Goal: Register for event/course

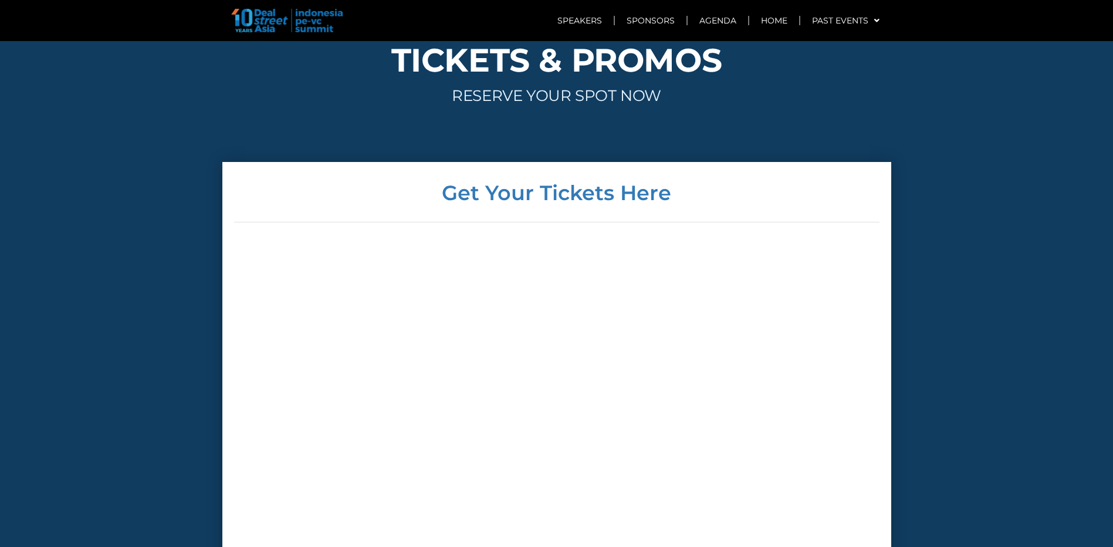
scroll to position [4050, 0]
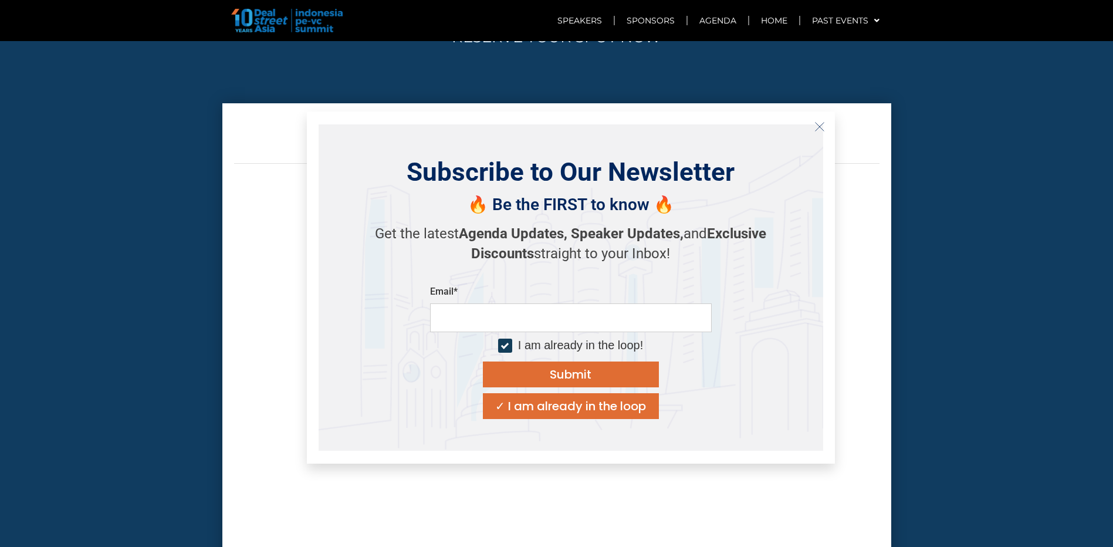
click at [823, 131] on button "Close" at bounding box center [819, 126] width 19 height 19
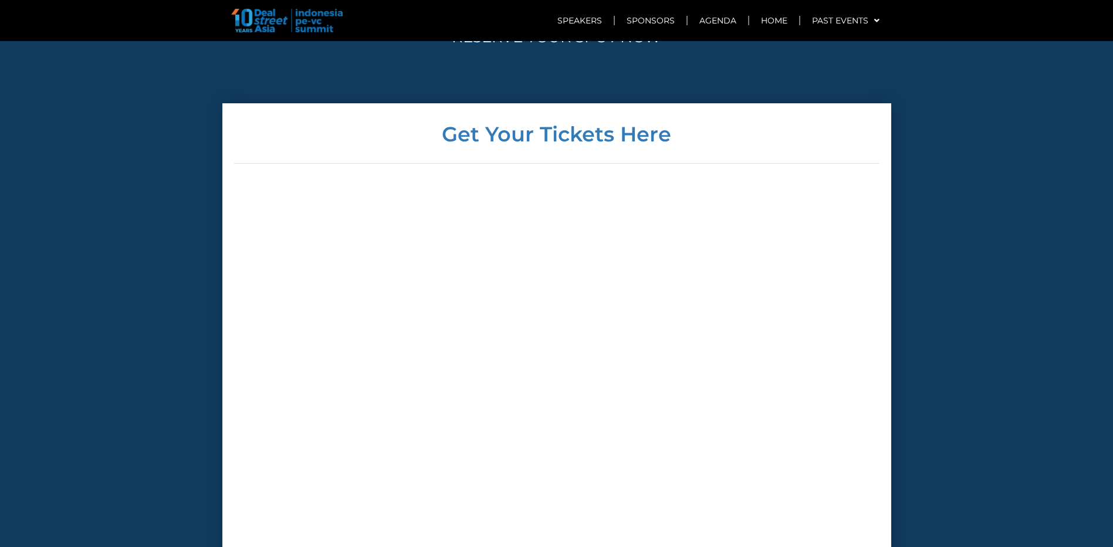
click at [313, 267] on div at bounding box center [557, 400] width 646 height 433
click at [850, 520] on div at bounding box center [557, 400] width 646 height 433
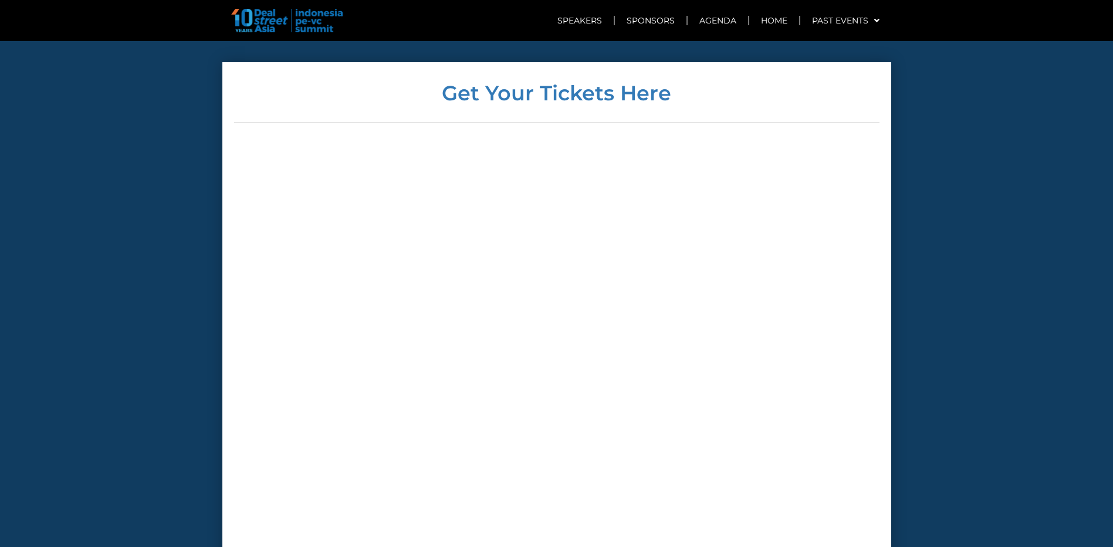
scroll to position [4108, 0]
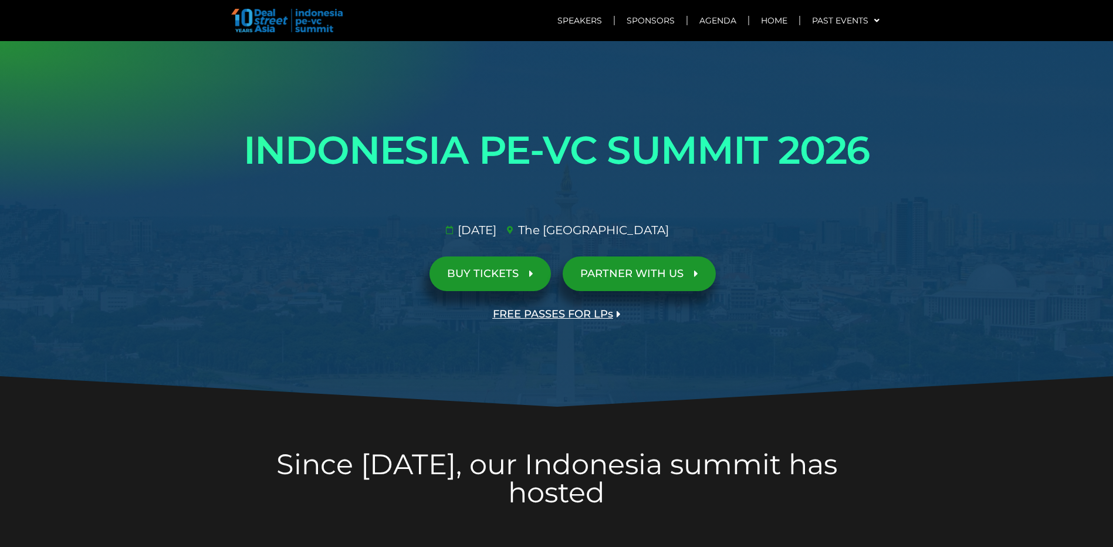
click at [504, 279] on span "BUY TICKETS" at bounding box center [483, 273] width 72 height 11
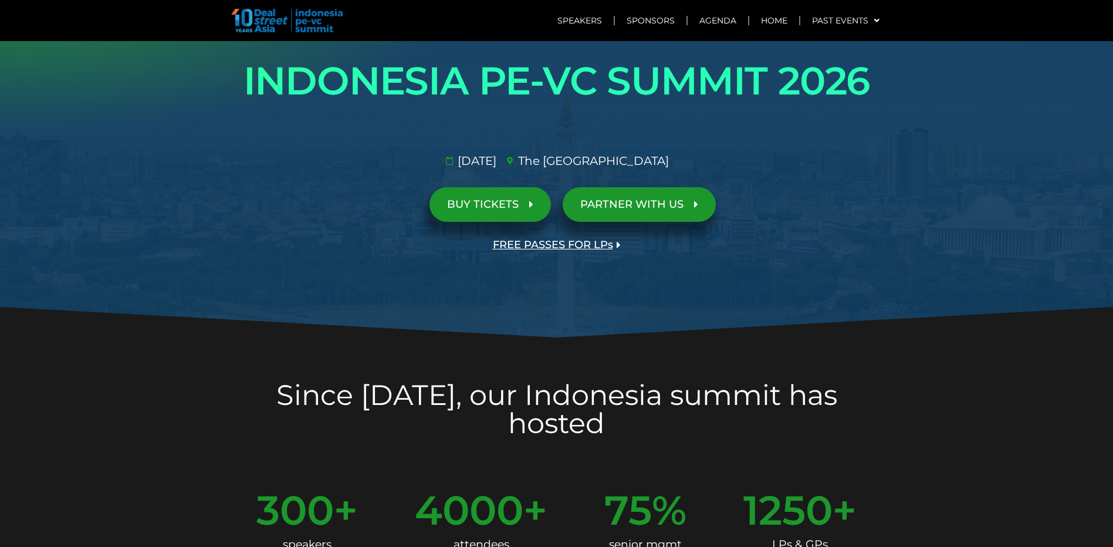
scroll to position [13, 0]
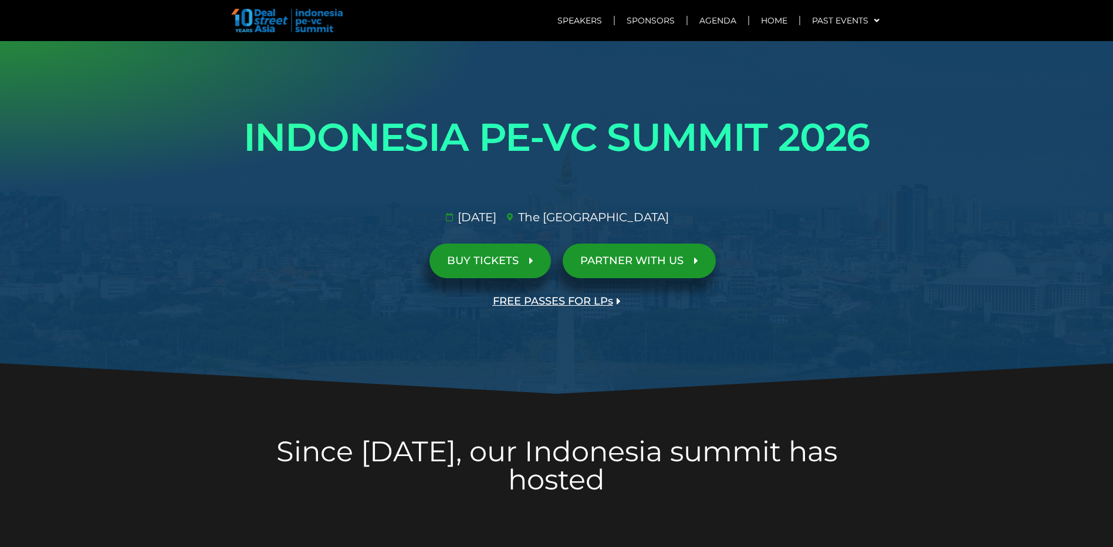
click at [518, 262] on span "BUY TICKETS" at bounding box center [483, 260] width 72 height 11
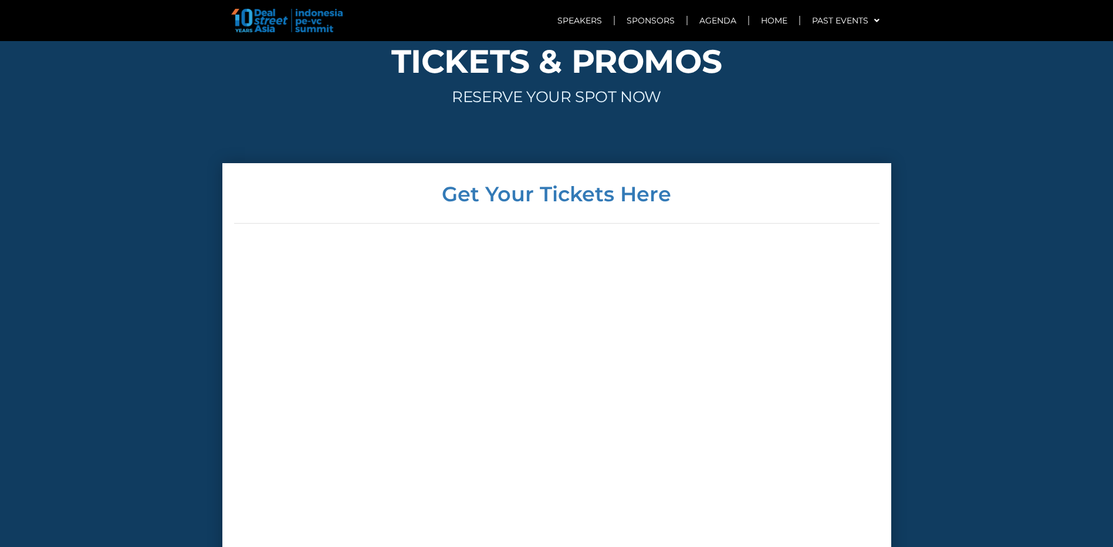
scroll to position [4048, 0]
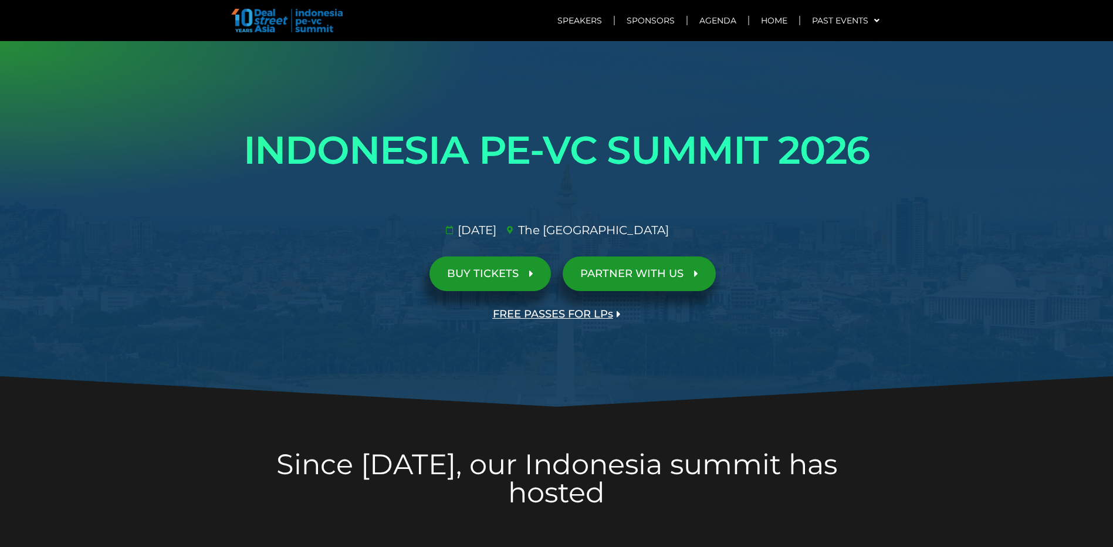
click at [504, 276] on span "BUY TICKETS" at bounding box center [483, 273] width 72 height 11
click at [501, 270] on span "BUY TICKETS" at bounding box center [483, 273] width 72 height 11
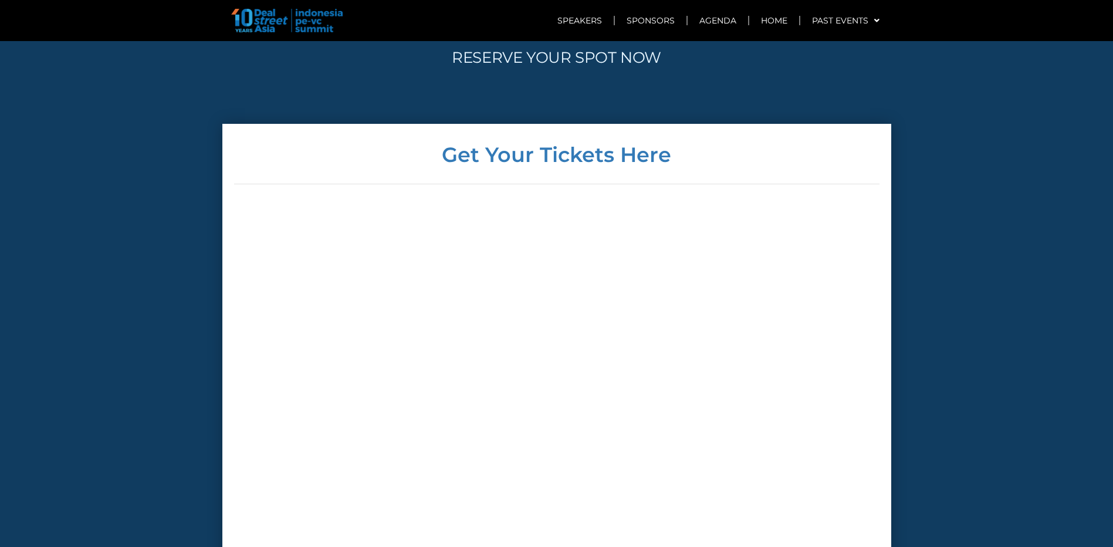
scroll to position [4048, 0]
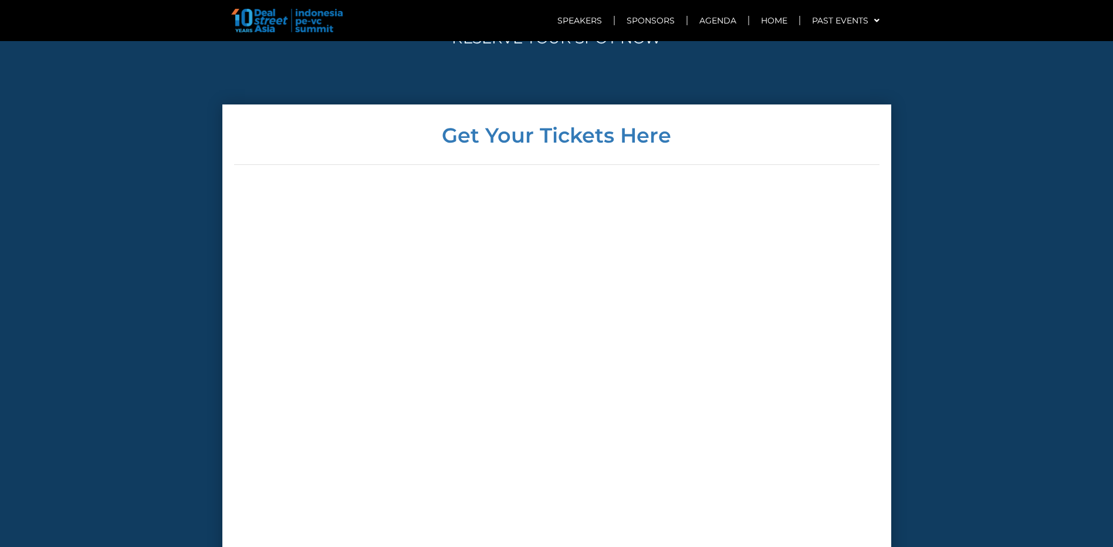
click at [775, 299] on div at bounding box center [557, 401] width 646 height 433
click at [1012, 244] on section "Get Your Tickets Here All ticket prices are in USD | Tickets are non-refundable…" at bounding box center [556, 390] width 1113 height 572
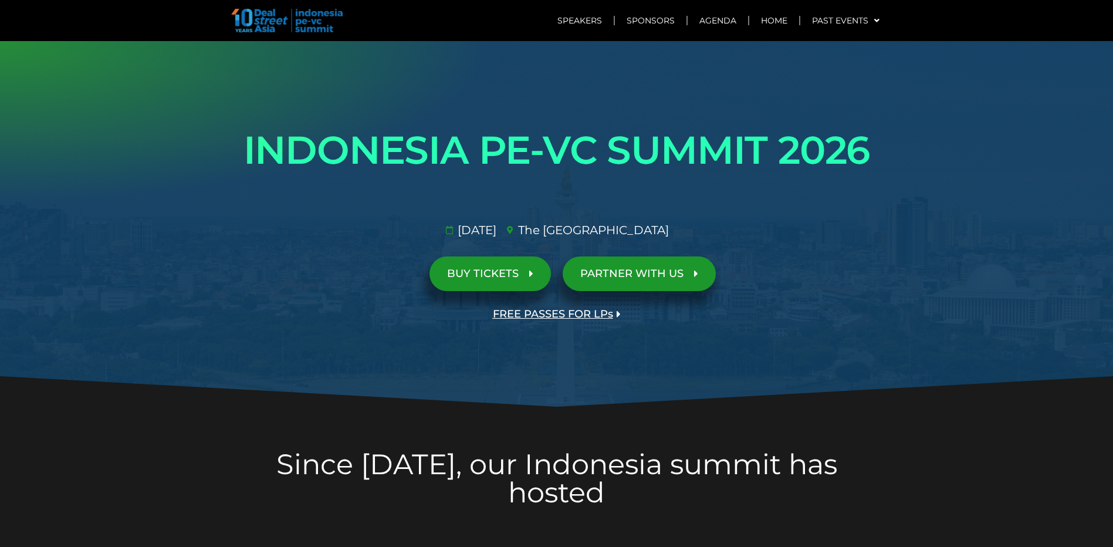
scroll to position [4048, 0]
